Goal: Task Accomplishment & Management: Manage account settings

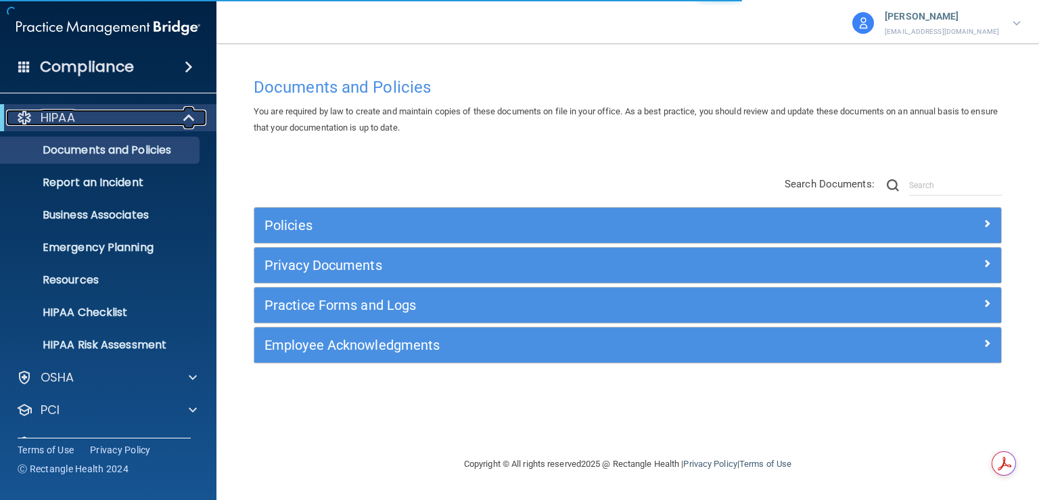
click at [190, 110] on span at bounding box center [191, 118] width 12 height 16
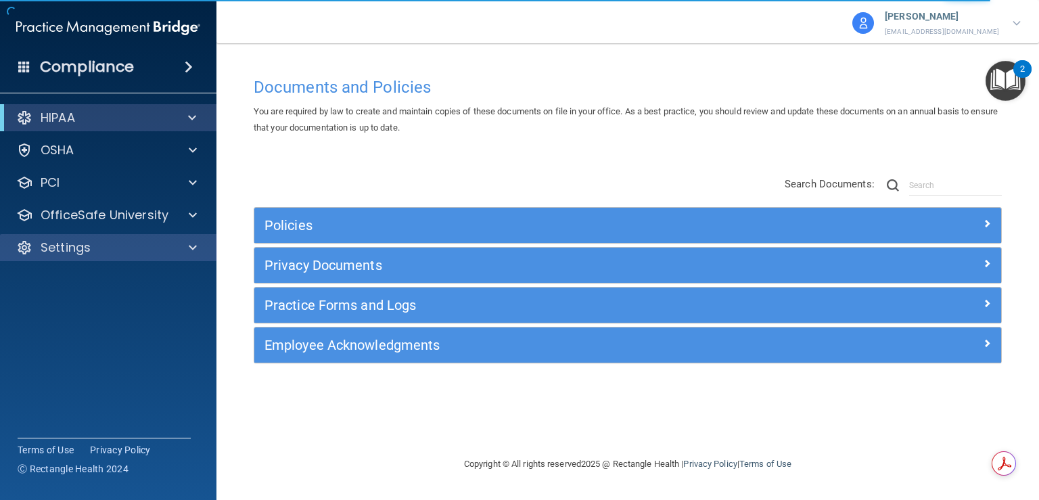
click at [194, 257] on div "Settings" at bounding box center [108, 247] width 217 height 27
click at [187, 249] on div at bounding box center [191, 248] width 34 height 16
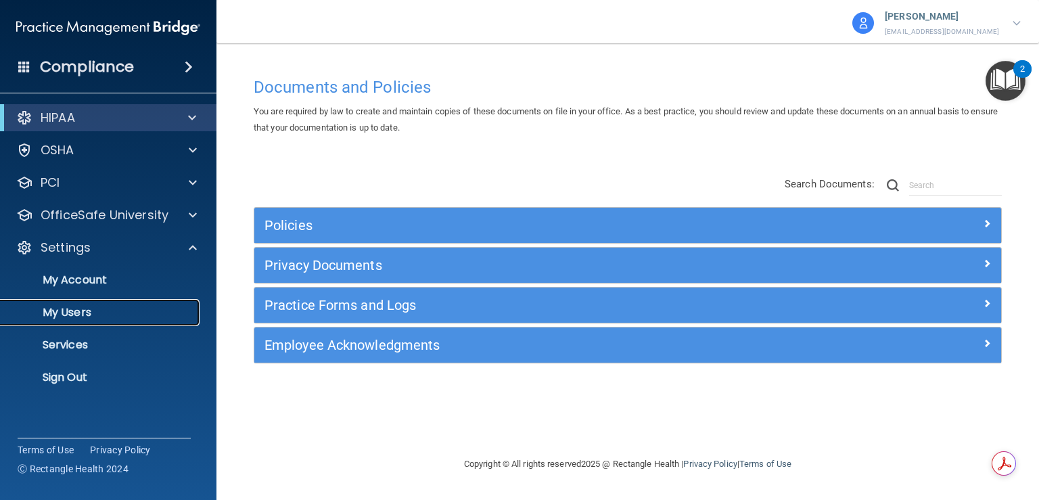
click at [71, 309] on p "My Users" at bounding box center [101, 313] width 185 height 14
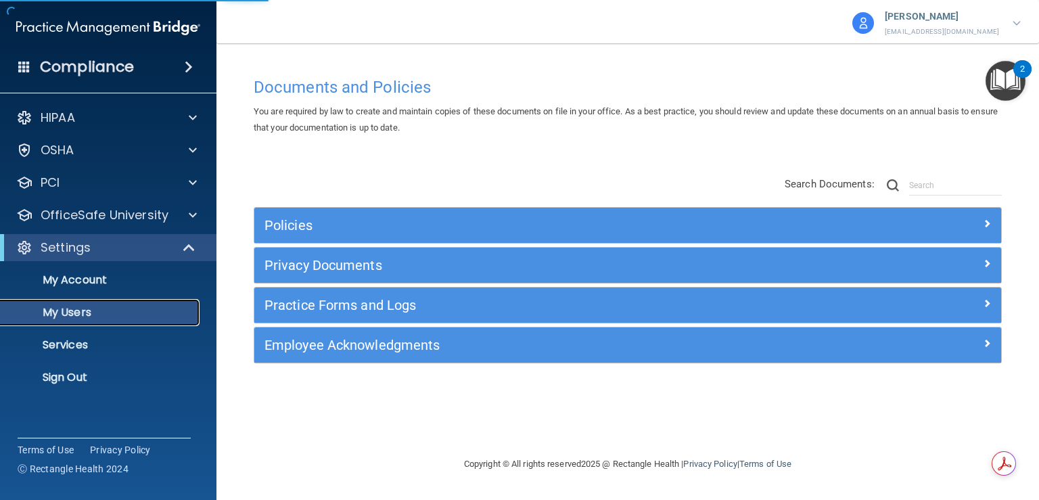
select select "20"
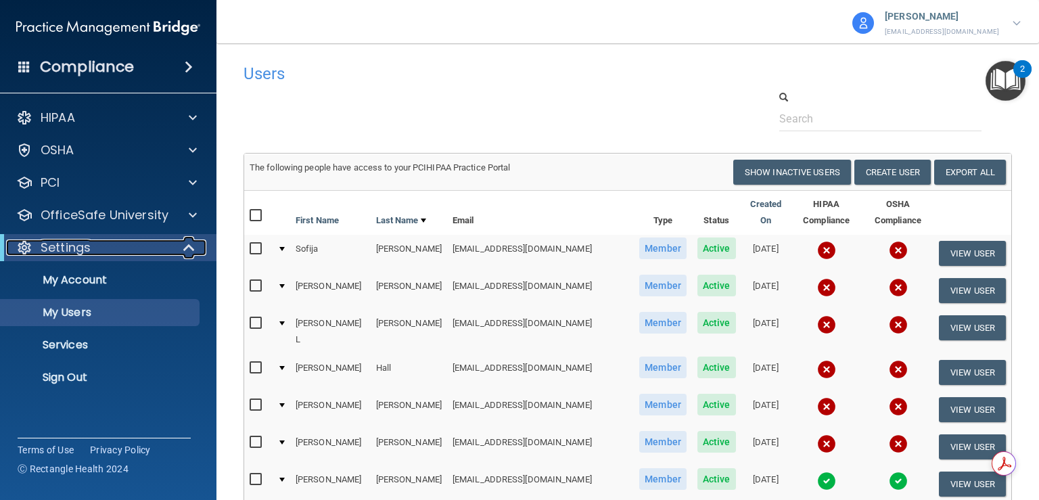
click at [189, 242] on span at bounding box center [191, 248] width 12 height 16
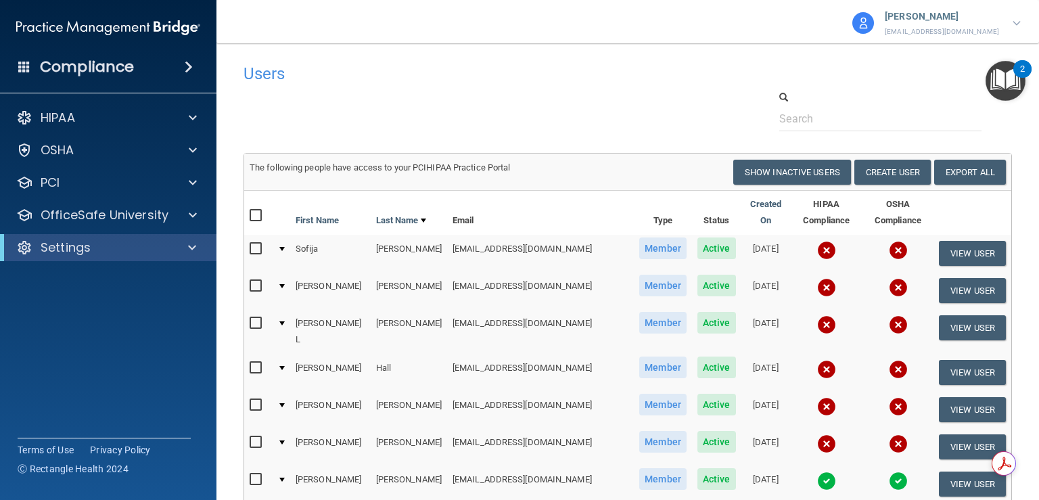
click at [928, 22] on p "[PERSON_NAME]" at bounding box center [942, 17] width 114 height 18
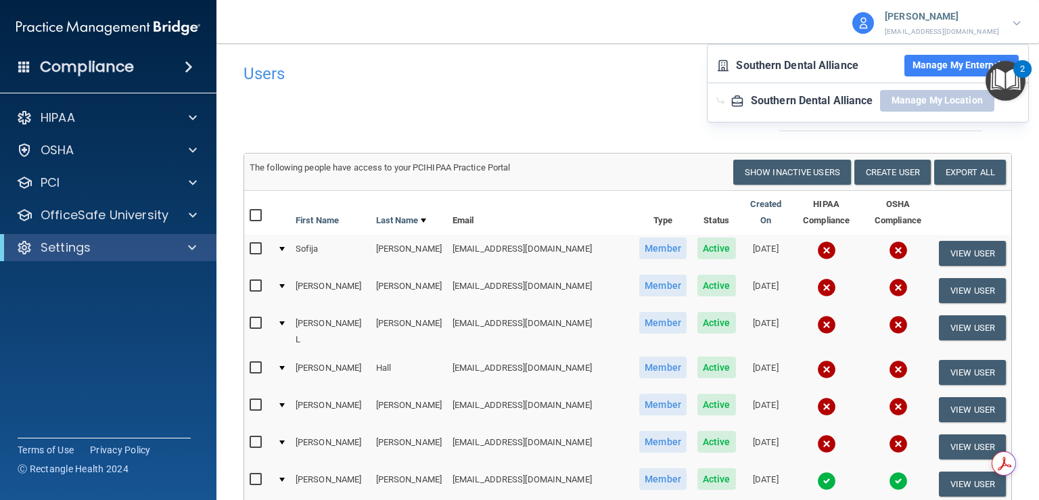
click at [969, 68] on button "Manage My Enterprise" at bounding box center [962, 66] width 114 height 22
